Goal: Task Accomplishment & Management: Manage account settings

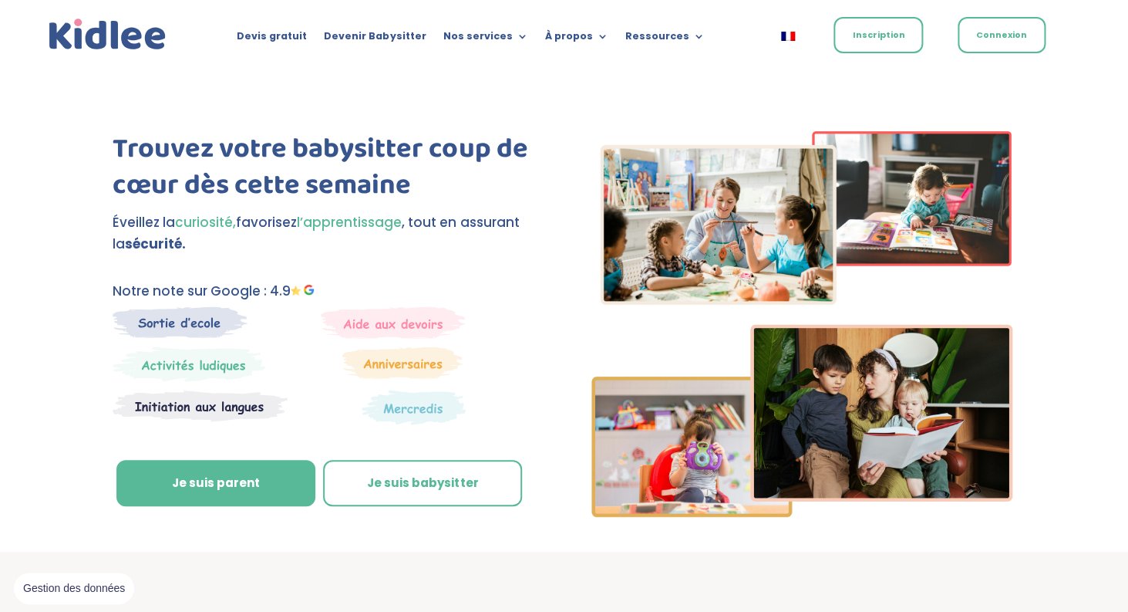
click at [881, 39] on link "Inscription" at bounding box center [878, 35] width 89 height 36
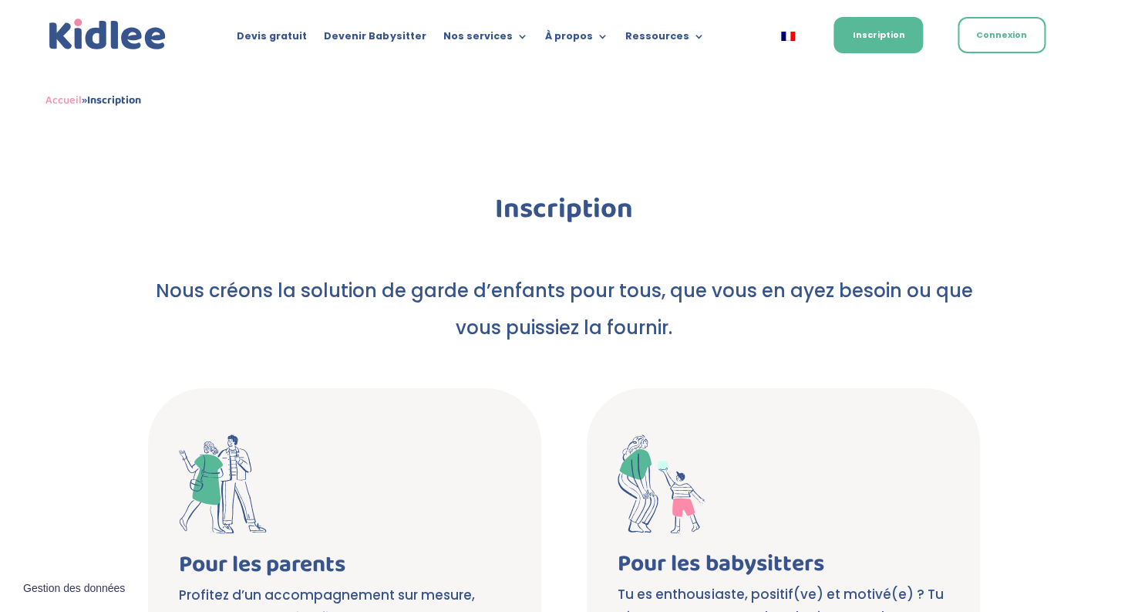
click at [1012, 30] on link "Connexion" at bounding box center [1002, 35] width 88 height 36
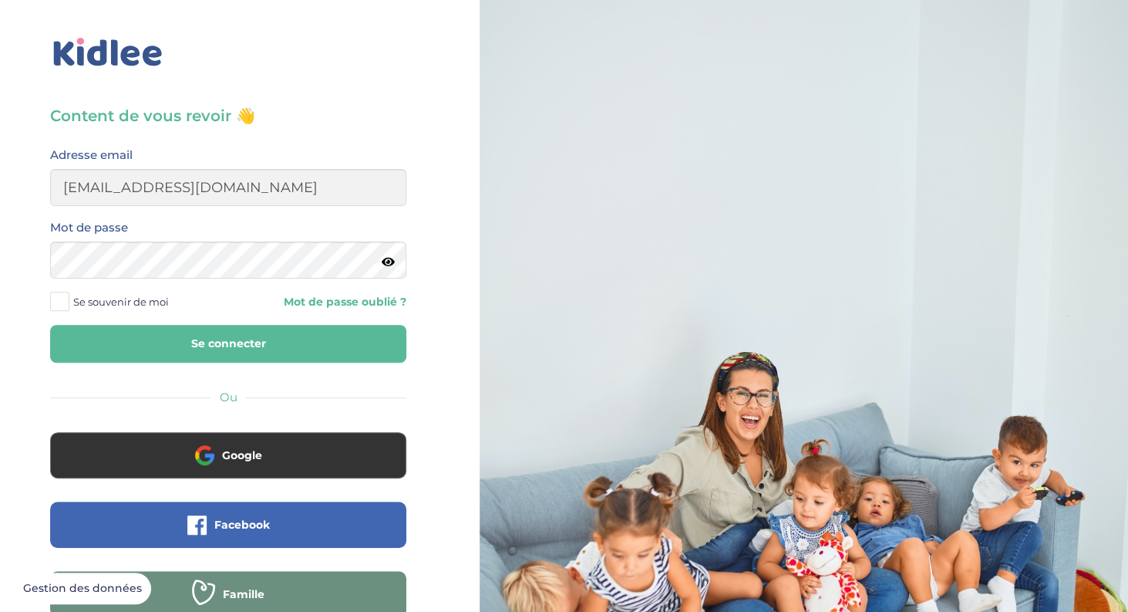
click at [184, 344] on button "Se connecter" at bounding box center [228, 344] width 356 height 38
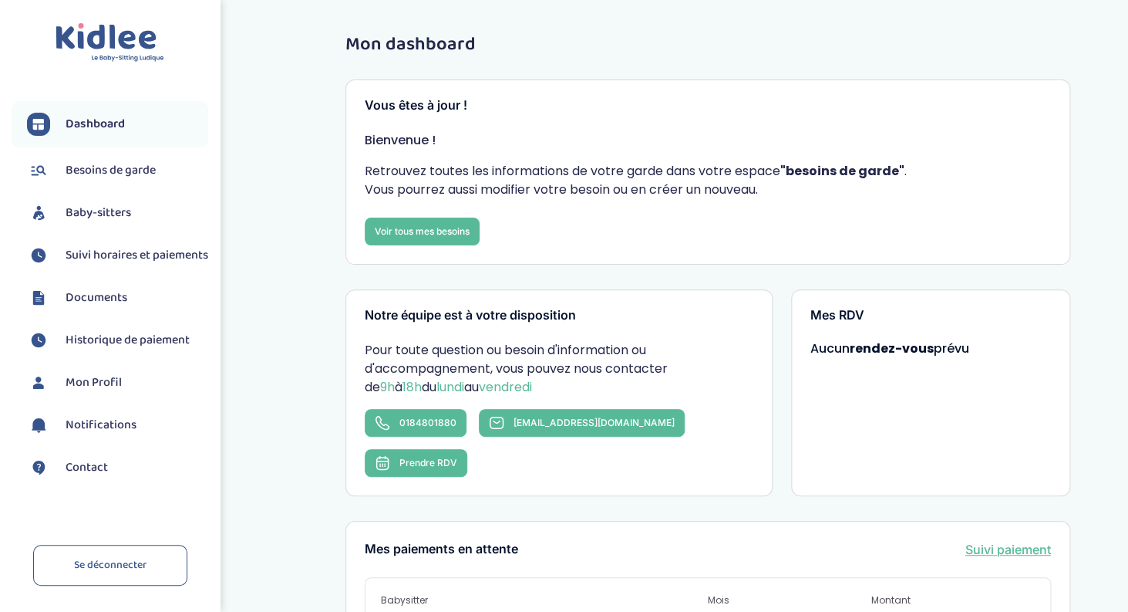
click at [92, 258] on span "Suivi horaires et paiements" at bounding box center [137, 255] width 143 height 19
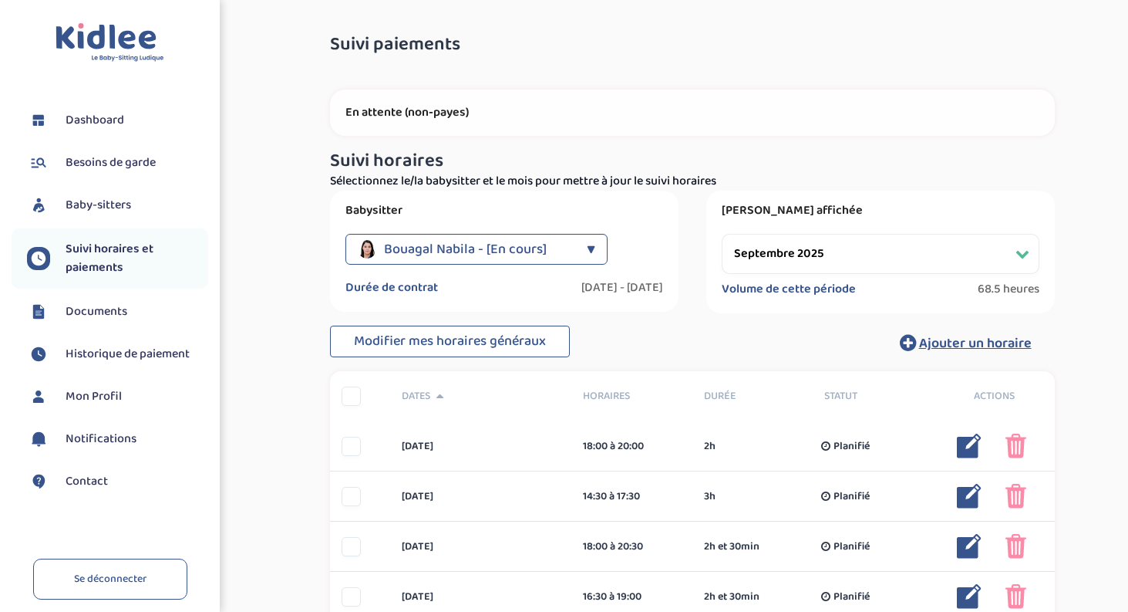
select select "septembre 2025"
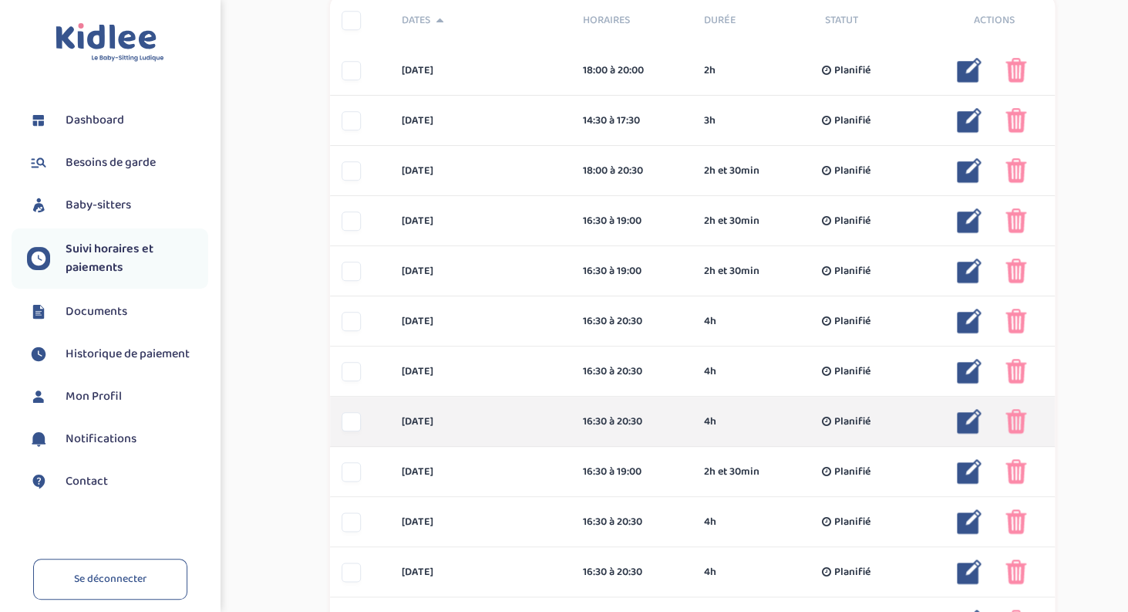
scroll to position [379, 0]
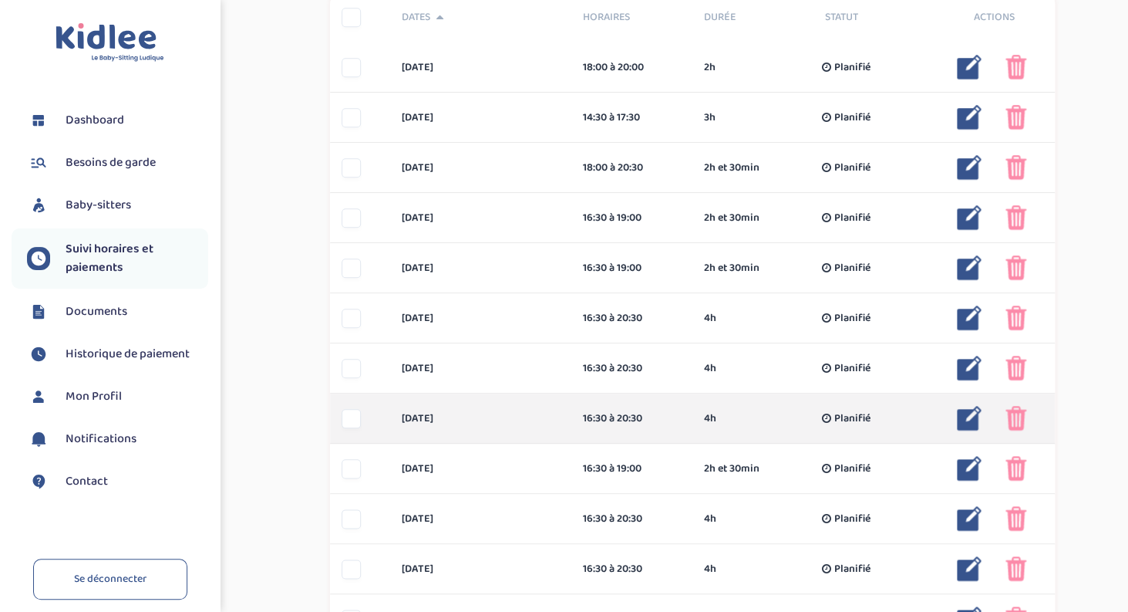
click at [959, 423] on img at bounding box center [969, 418] width 25 height 25
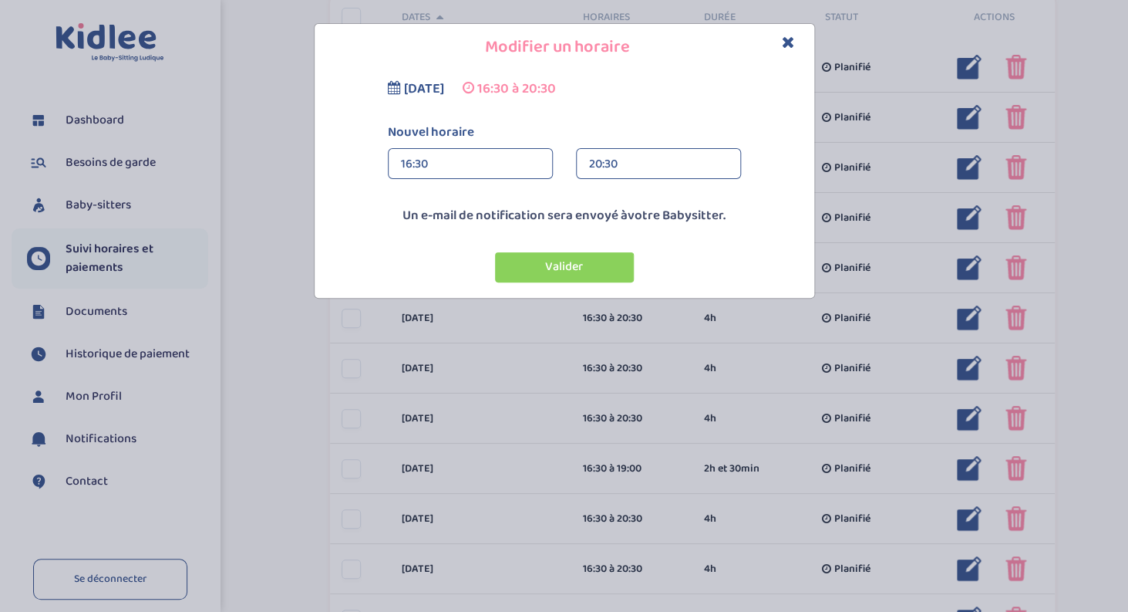
click at [417, 152] on div "16:30" at bounding box center [470, 164] width 139 height 31
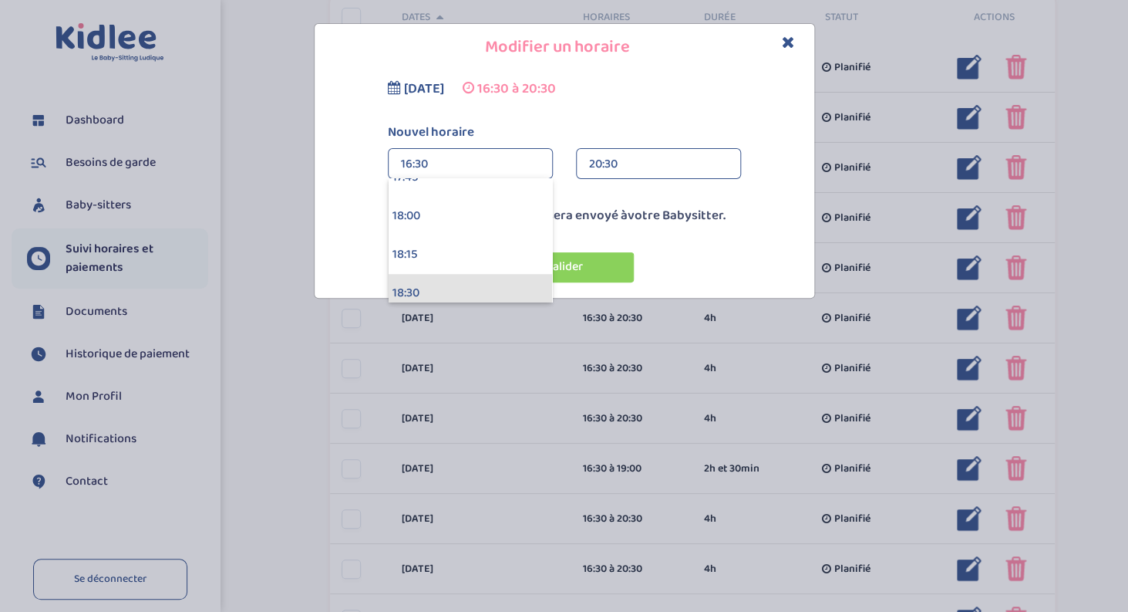
scroll to position [2743, 0]
click at [430, 236] on div "18:00" at bounding box center [470, 230] width 163 height 39
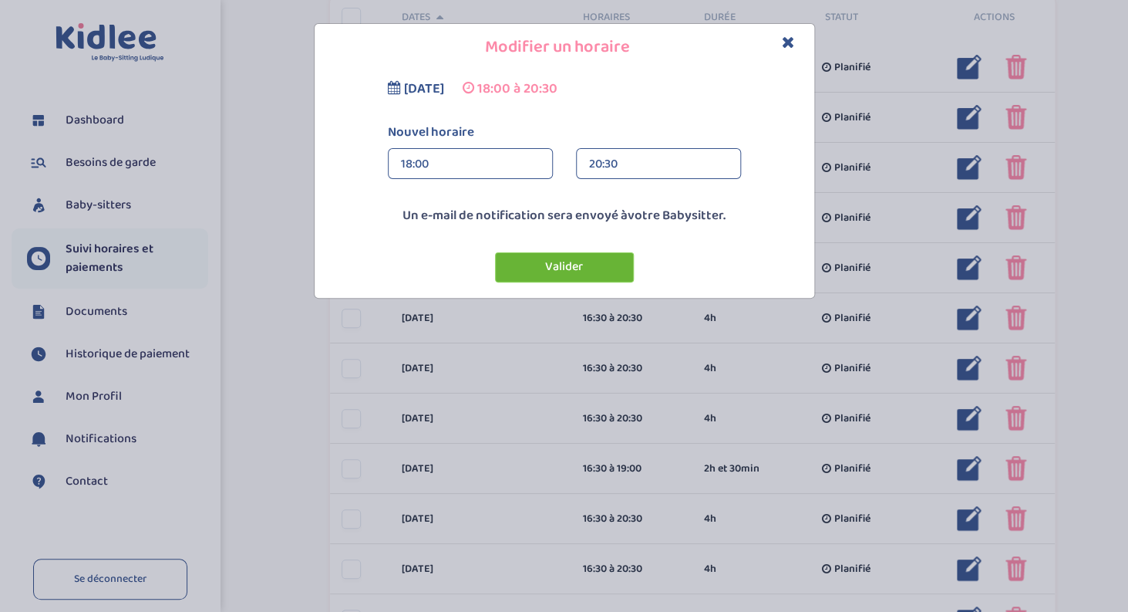
click at [580, 273] on button "Valider" at bounding box center [564, 267] width 139 height 30
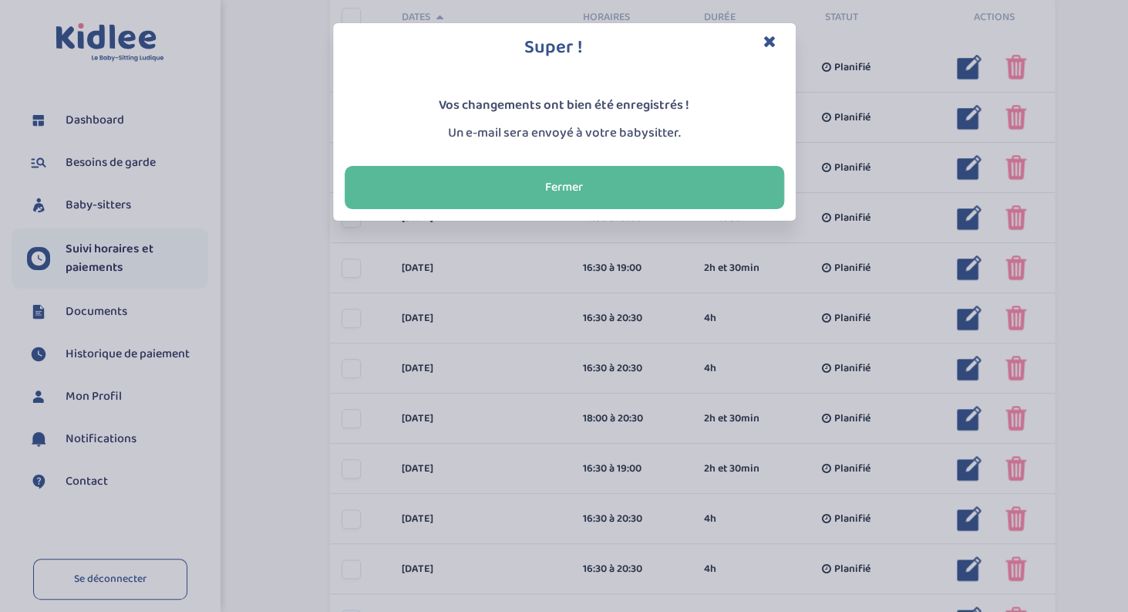
click at [770, 40] on icon "Close" at bounding box center [769, 41] width 13 height 16
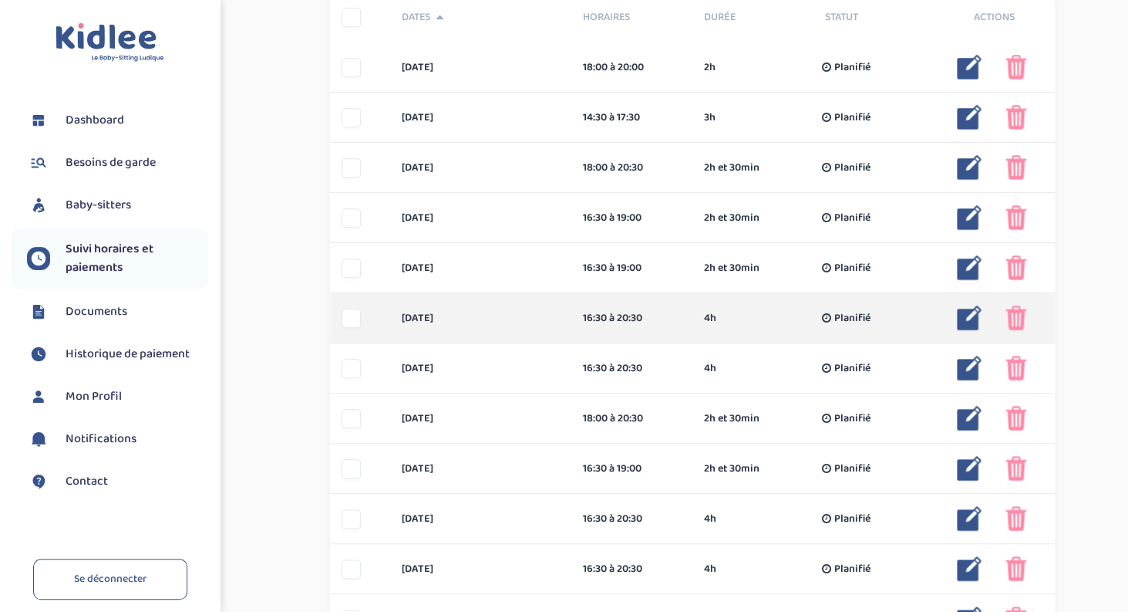
click at [965, 322] on img at bounding box center [969, 317] width 25 height 25
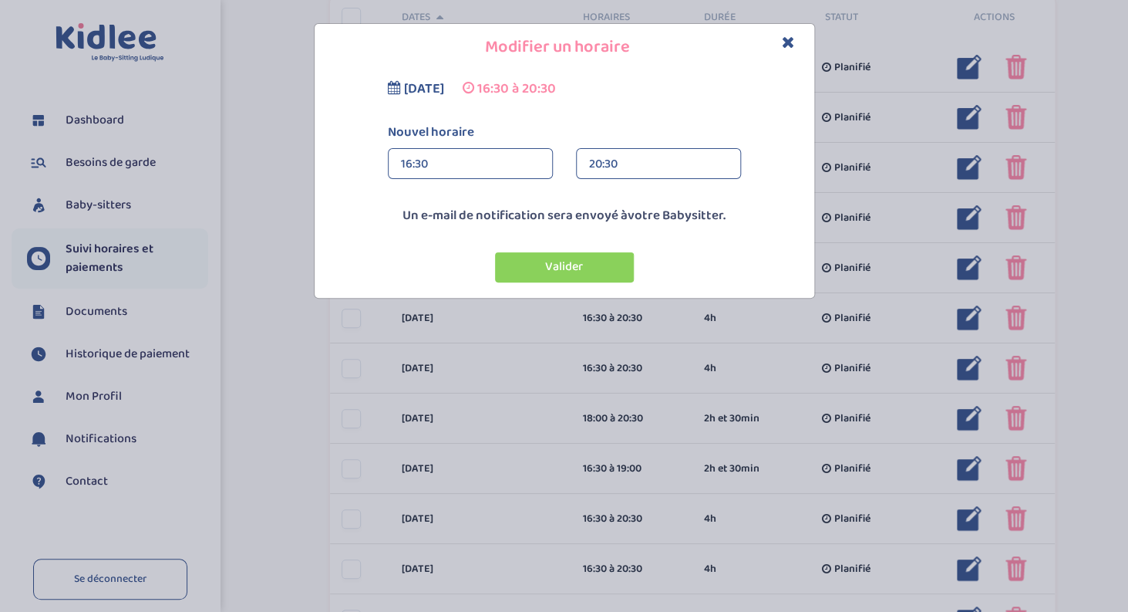
click at [461, 163] on div "16:30" at bounding box center [470, 164] width 139 height 31
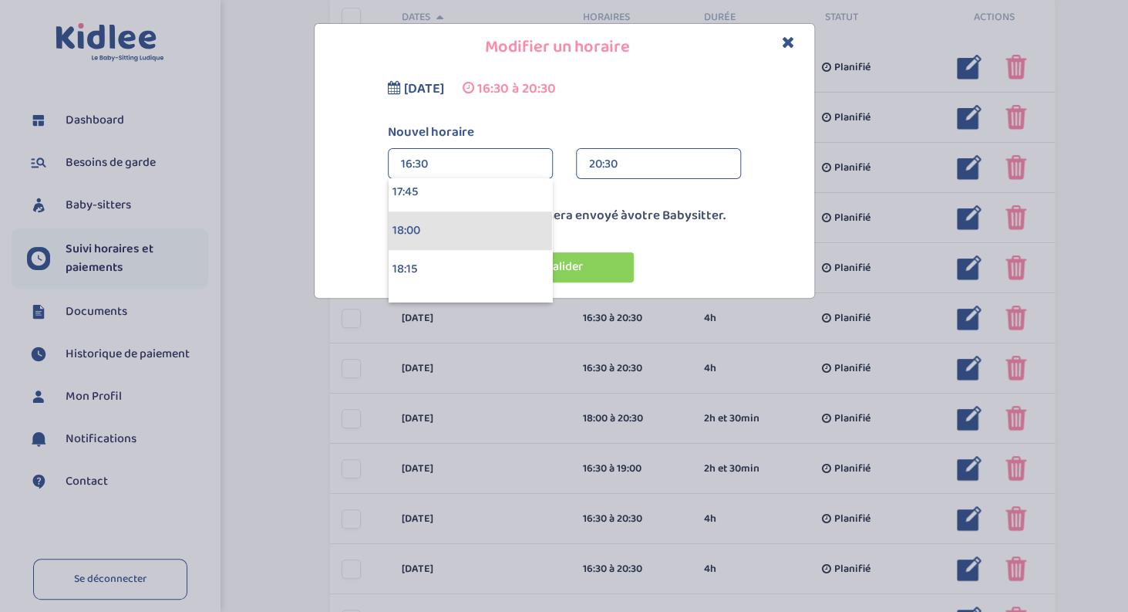
click at [453, 235] on div "18:00" at bounding box center [470, 230] width 163 height 39
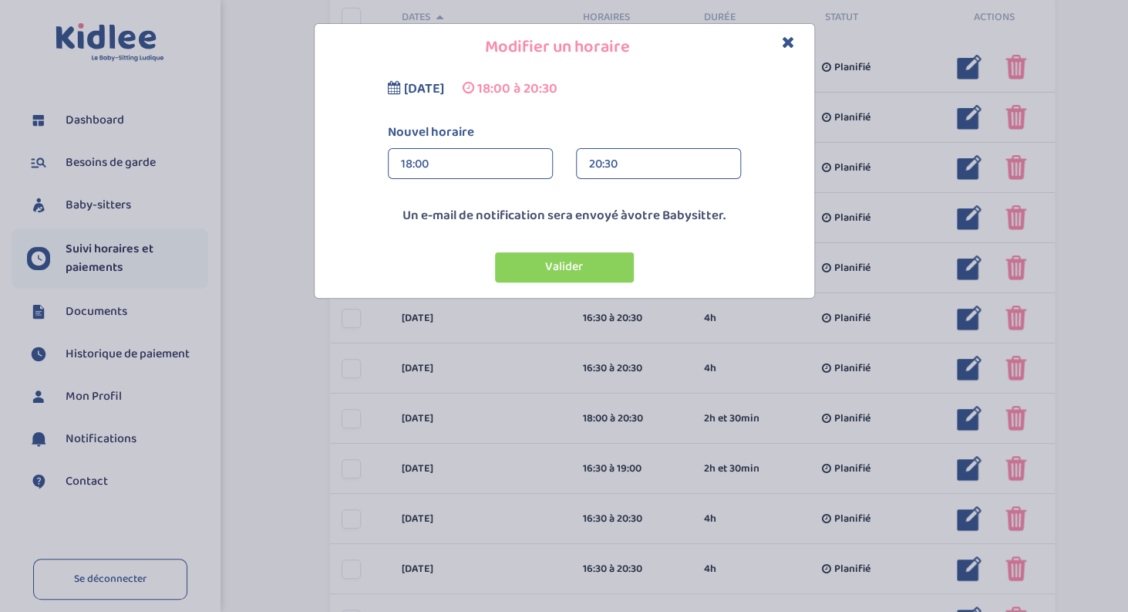
click at [621, 157] on div "20:30" at bounding box center [658, 164] width 139 height 31
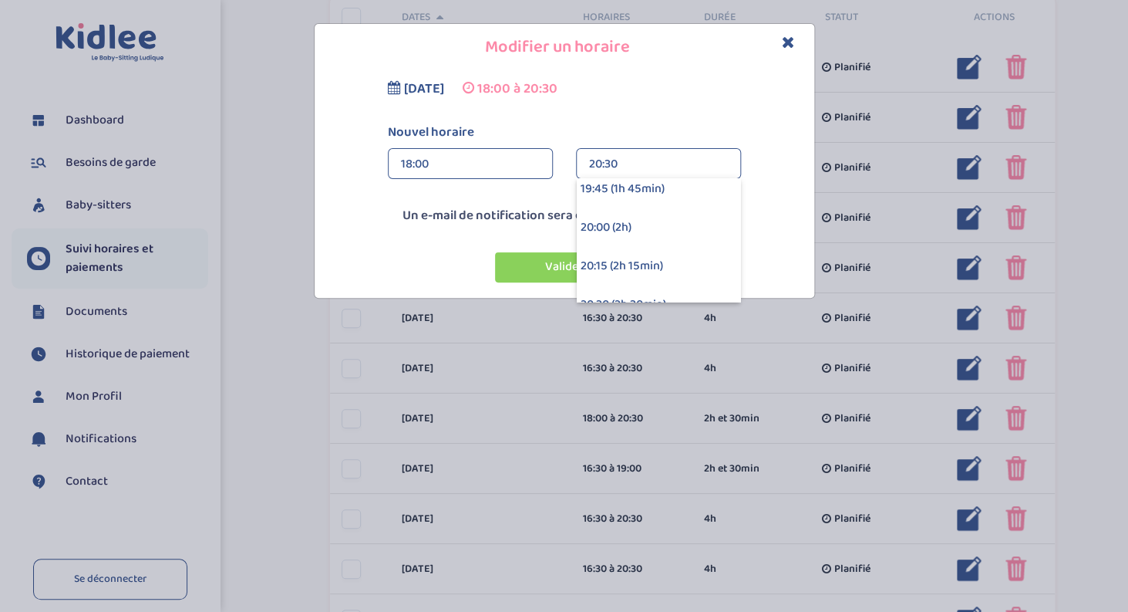
scroll to position [244, 0]
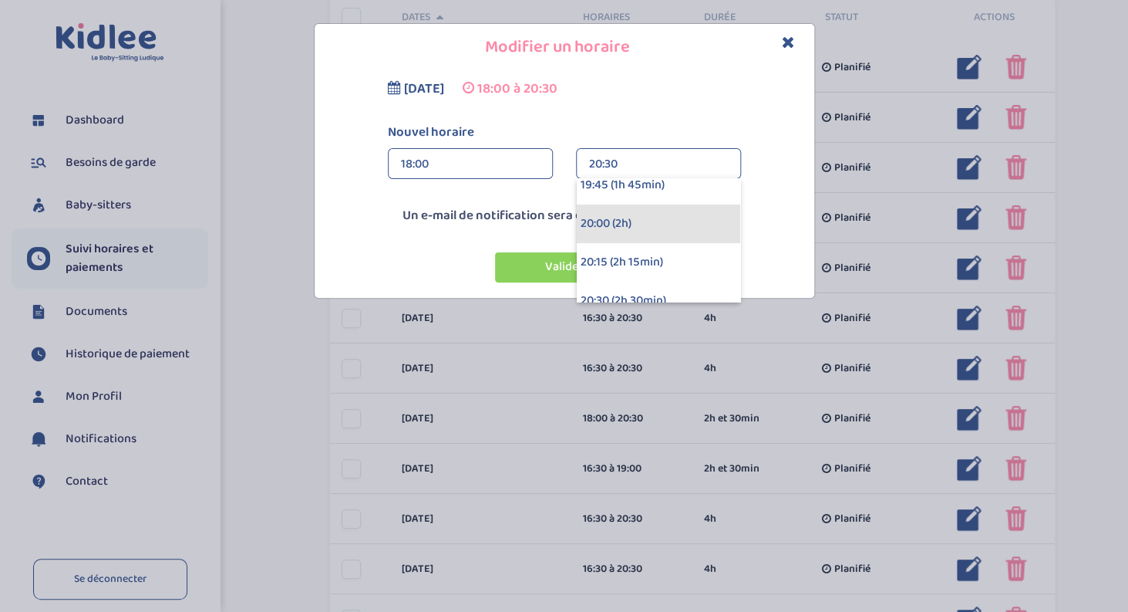
click at [617, 217] on div "20:00 (2h)" at bounding box center [658, 223] width 163 height 39
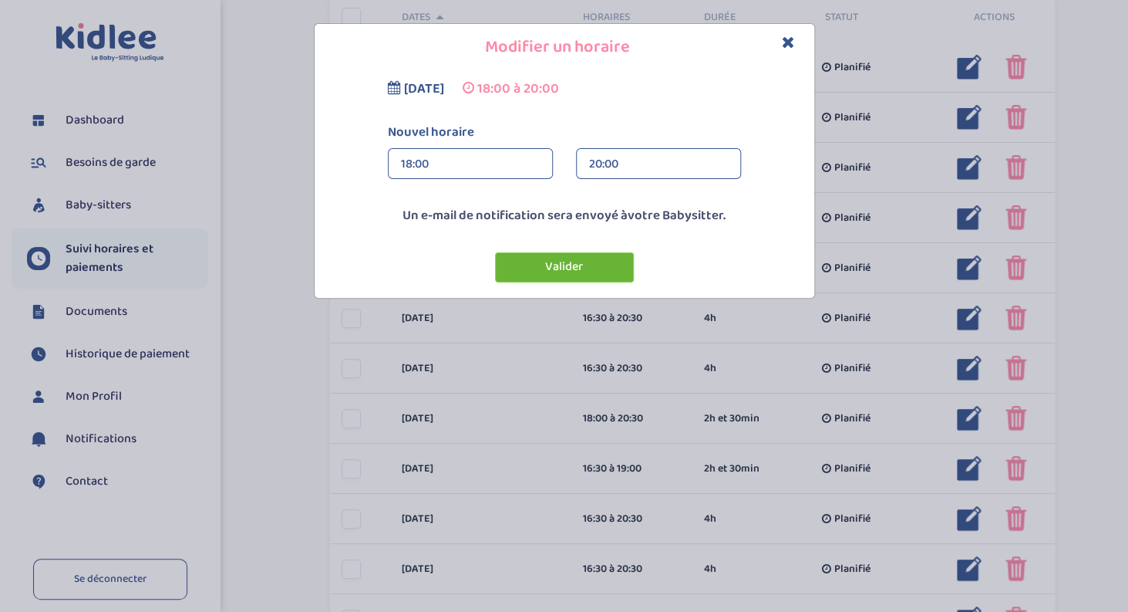
click at [591, 275] on button "Valider" at bounding box center [564, 267] width 139 height 30
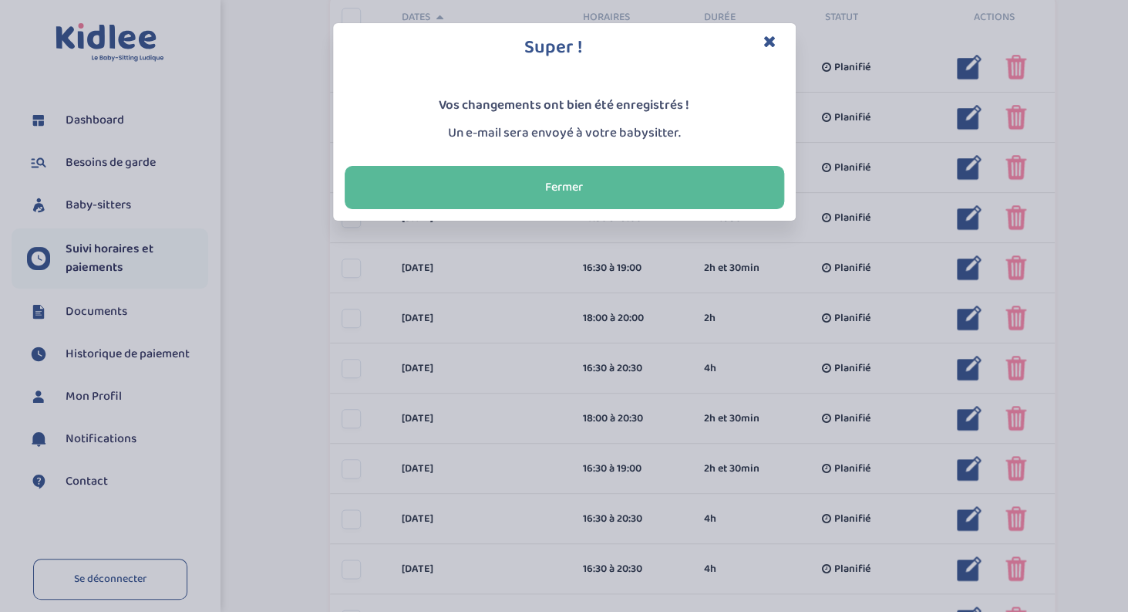
click at [770, 39] on icon "Close" at bounding box center [769, 41] width 13 height 16
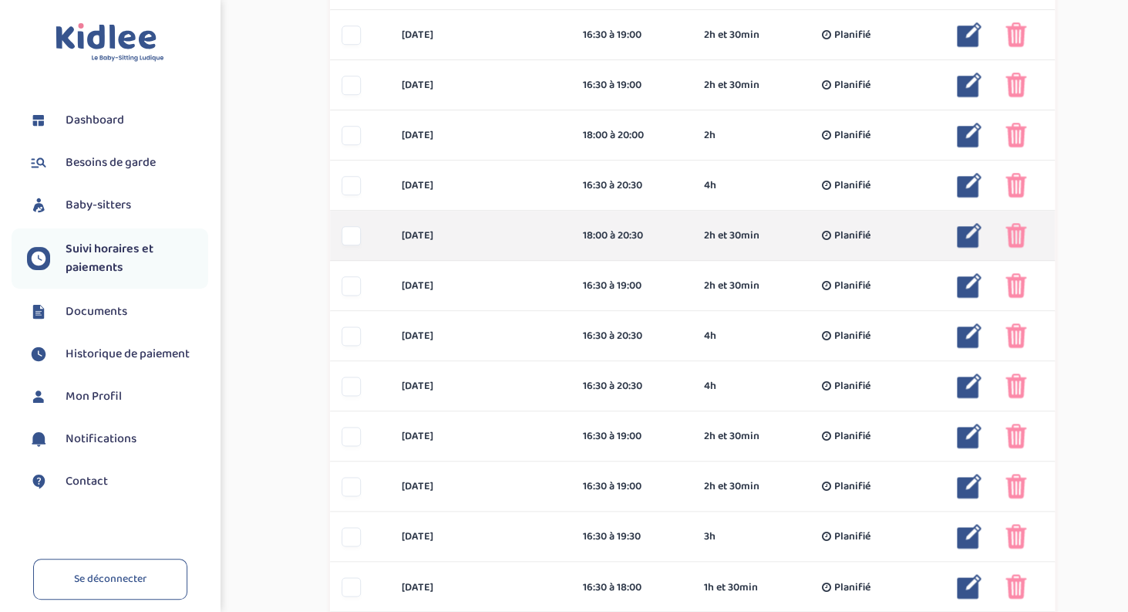
scroll to position [563, 0]
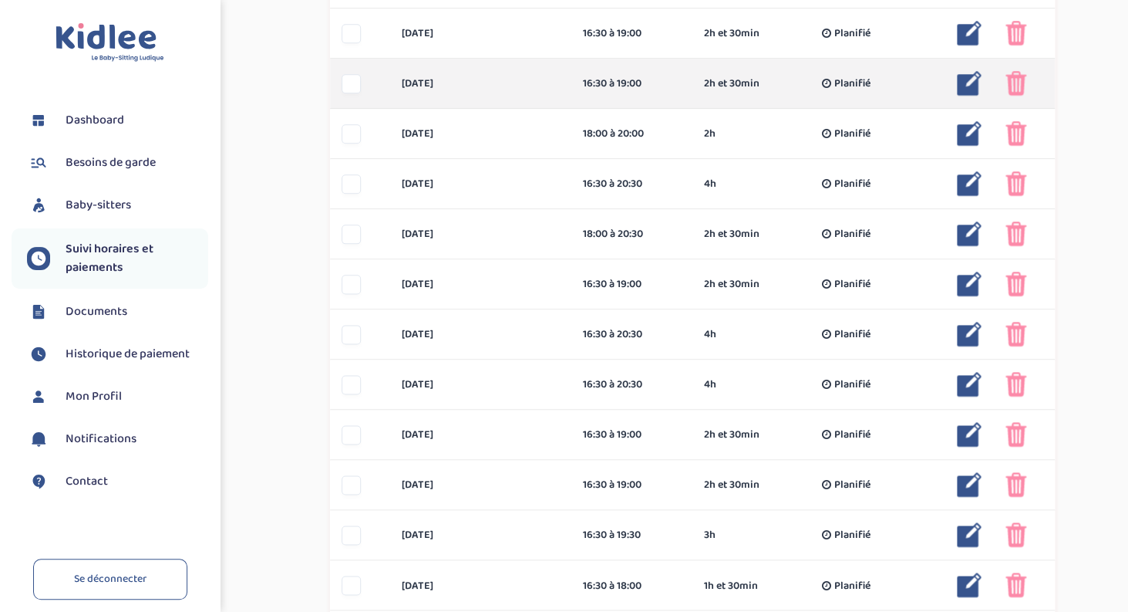
click at [970, 82] on img at bounding box center [969, 83] width 25 height 25
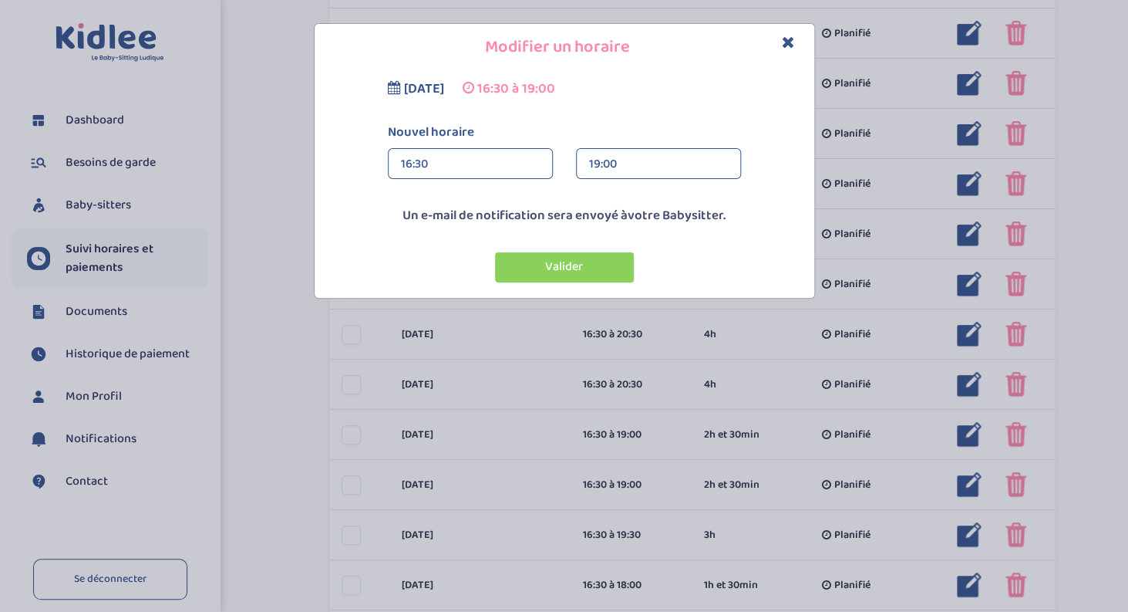
click at [466, 170] on div "16:30" at bounding box center [470, 164] width 139 height 31
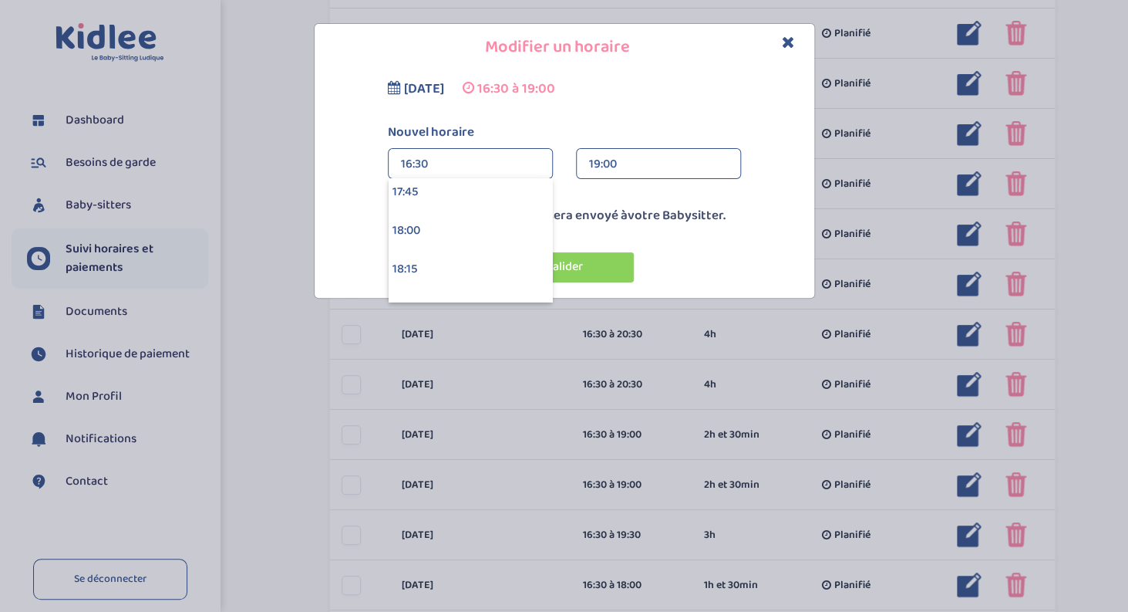
scroll to position [2743, 0]
click at [790, 45] on icon "Close" at bounding box center [788, 42] width 13 height 16
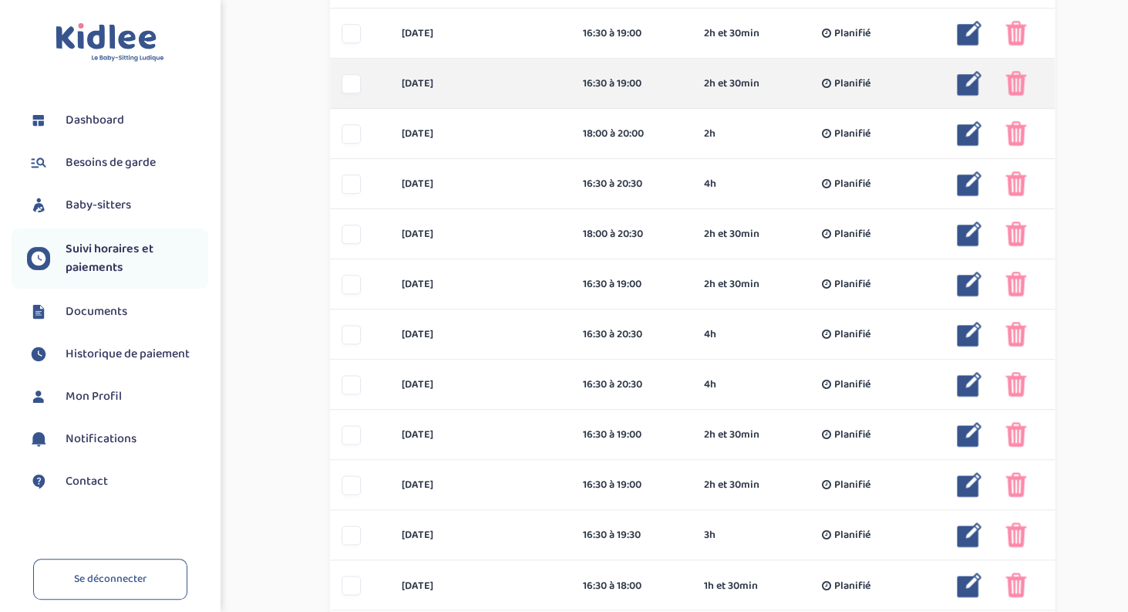
click at [1016, 83] on img at bounding box center [1016, 83] width 21 height 25
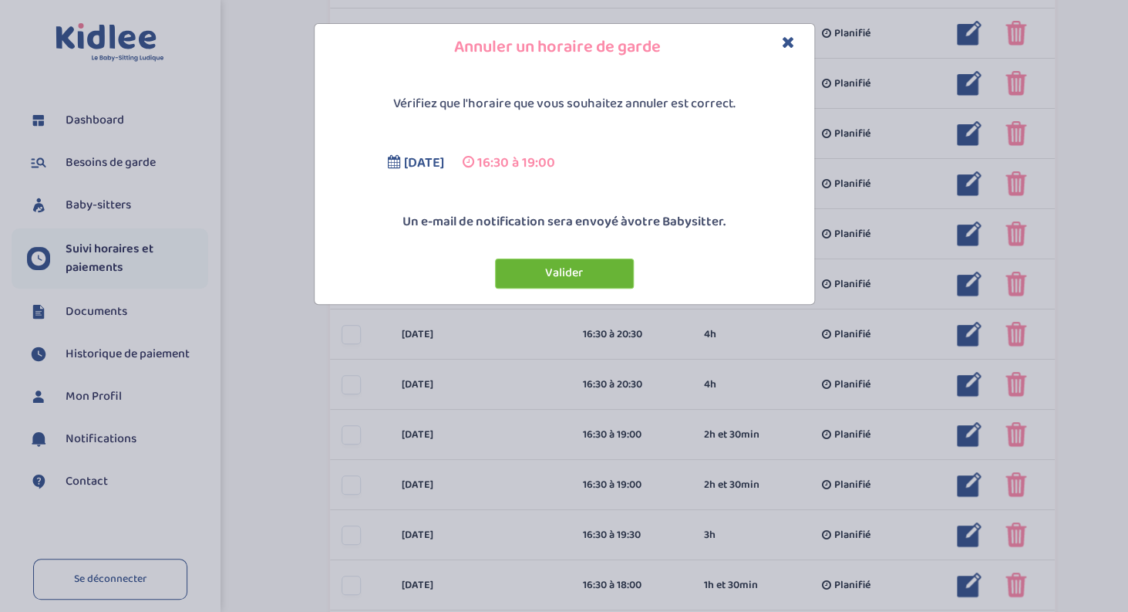
click at [590, 280] on button "Valider" at bounding box center [564, 273] width 139 height 30
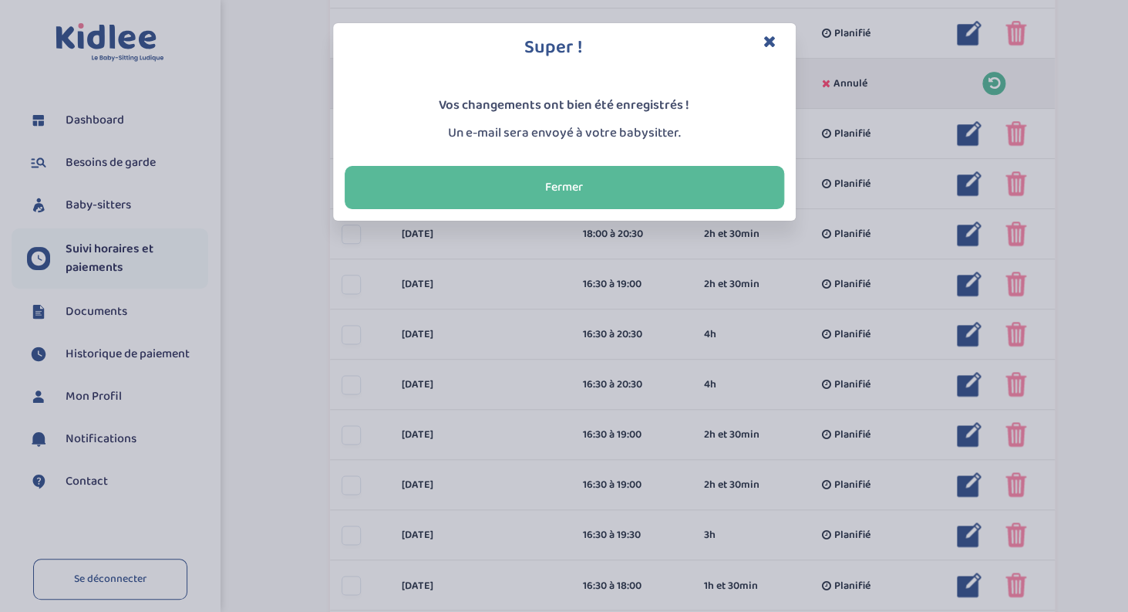
click at [773, 42] on icon "Close" at bounding box center [769, 41] width 13 height 16
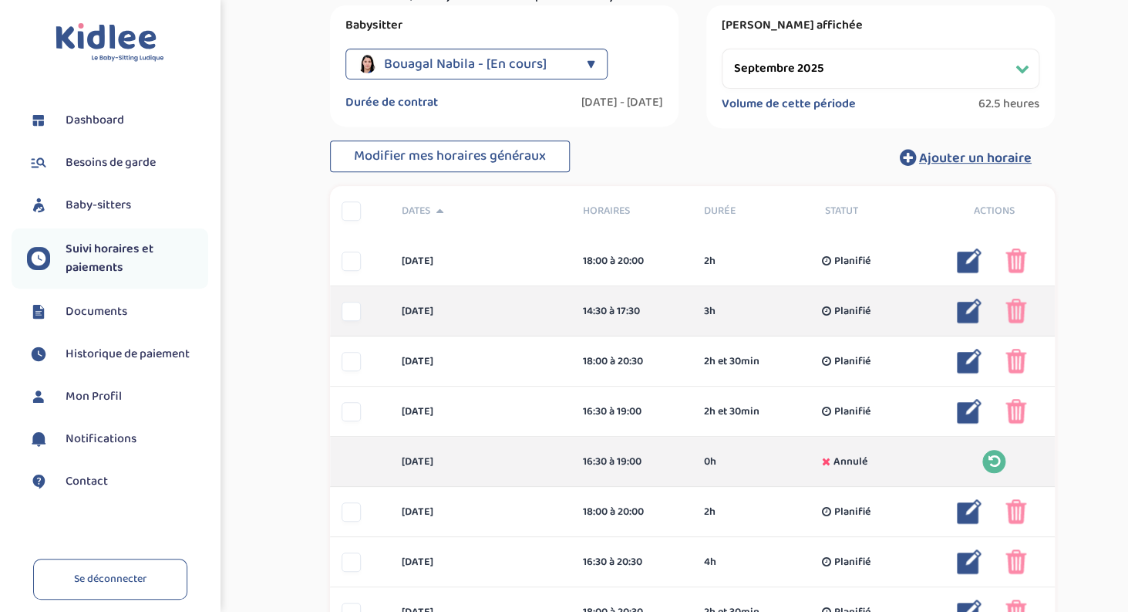
scroll to position [168, 0]
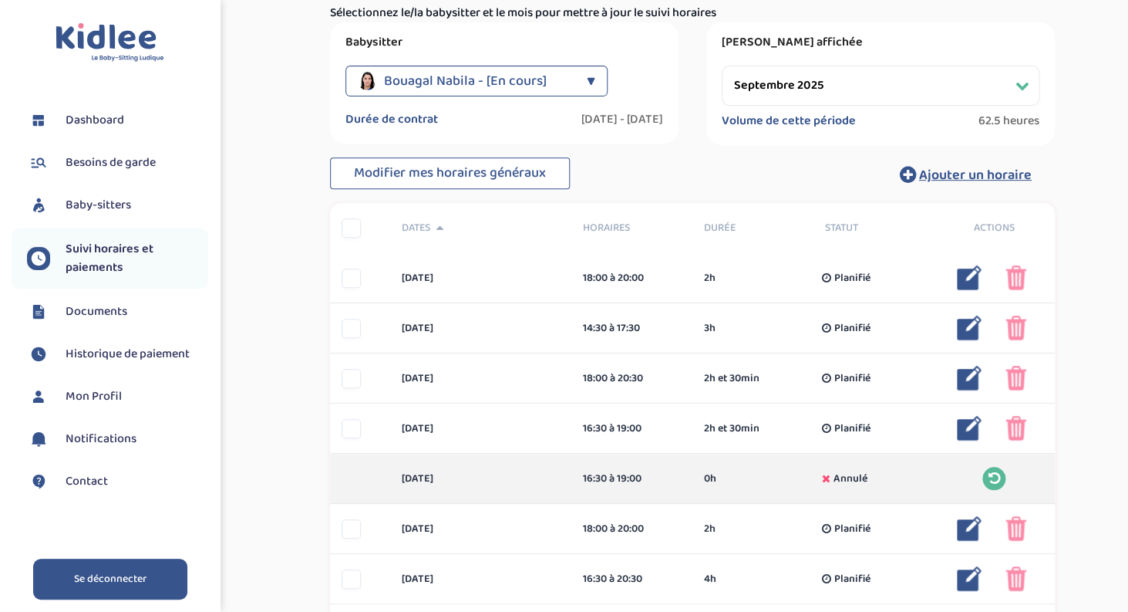
click at [128, 574] on link "Se déconnecter" at bounding box center [110, 578] width 154 height 41
